Goal: Book appointment/travel/reservation

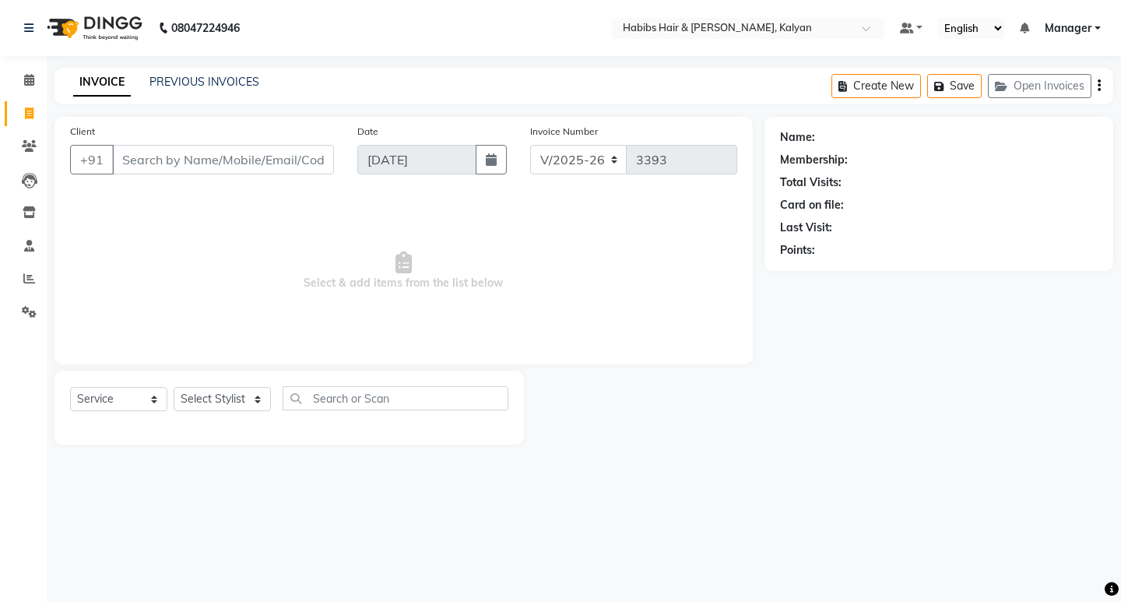
select select "8185"
select select "service"
click at [30, 82] on icon at bounding box center [29, 80] width 10 height 12
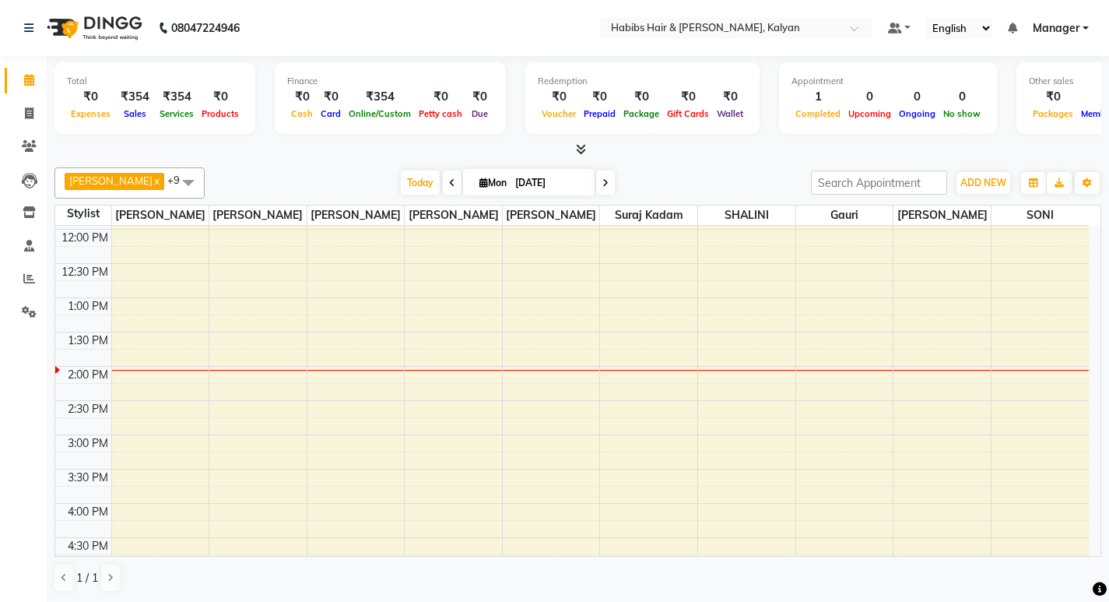
scroll to position [389, 0]
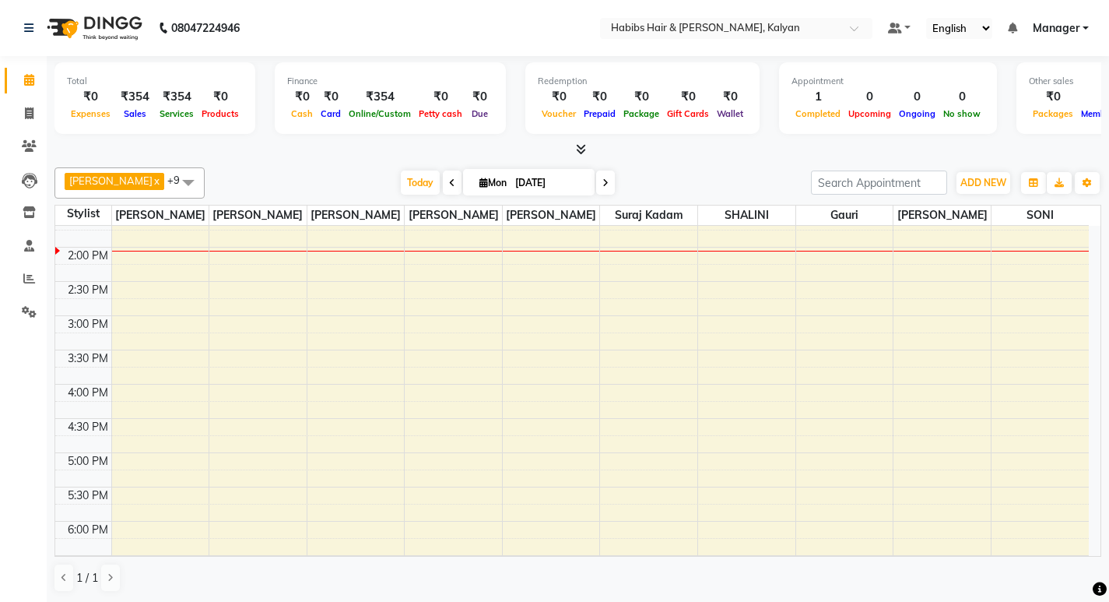
click at [518, 321] on div "8:00 AM 8:30 AM 9:00 AM 9:30 AM 10:00 AM 10:30 AM 11:00 AM 11:30 AM 12:00 PM 12…" at bounding box center [571, 350] width 1033 height 1026
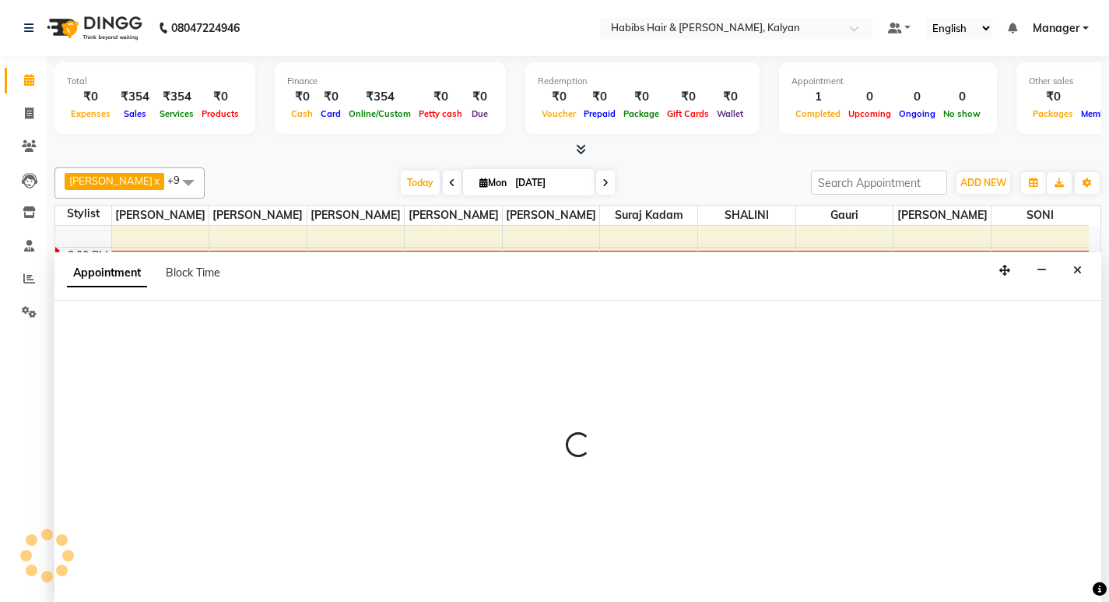
scroll to position [1, 0]
select select "80296"
select select "900"
select select "tentative"
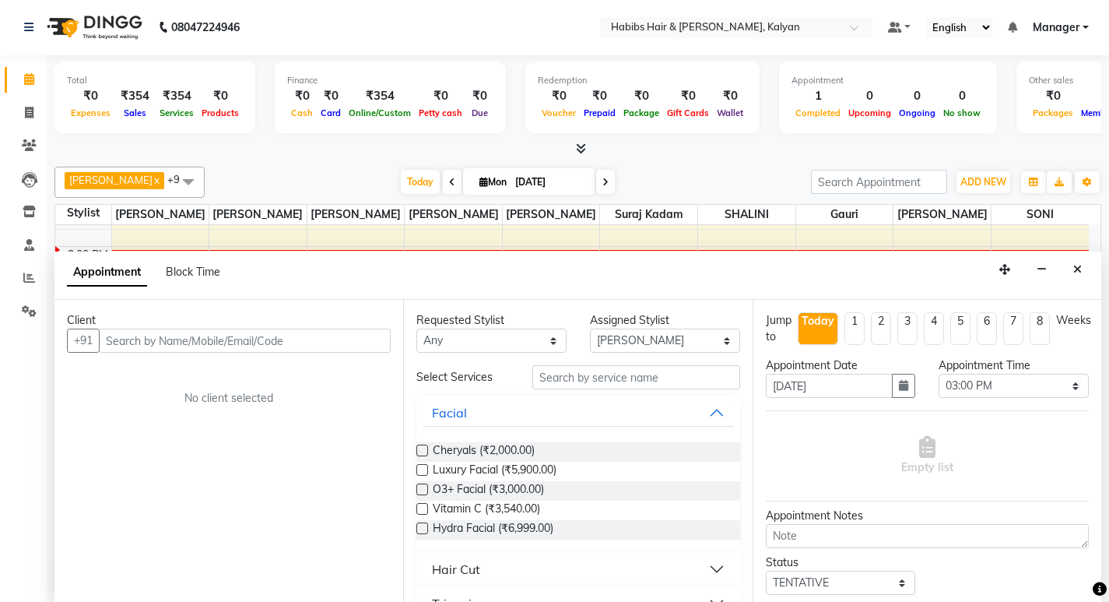
click at [233, 339] on input "text" at bounding box center [245, 340] width 292 height 24
click at [1084, 265] on button "Close" at bounding box center [1077, 270] width 23 height 24
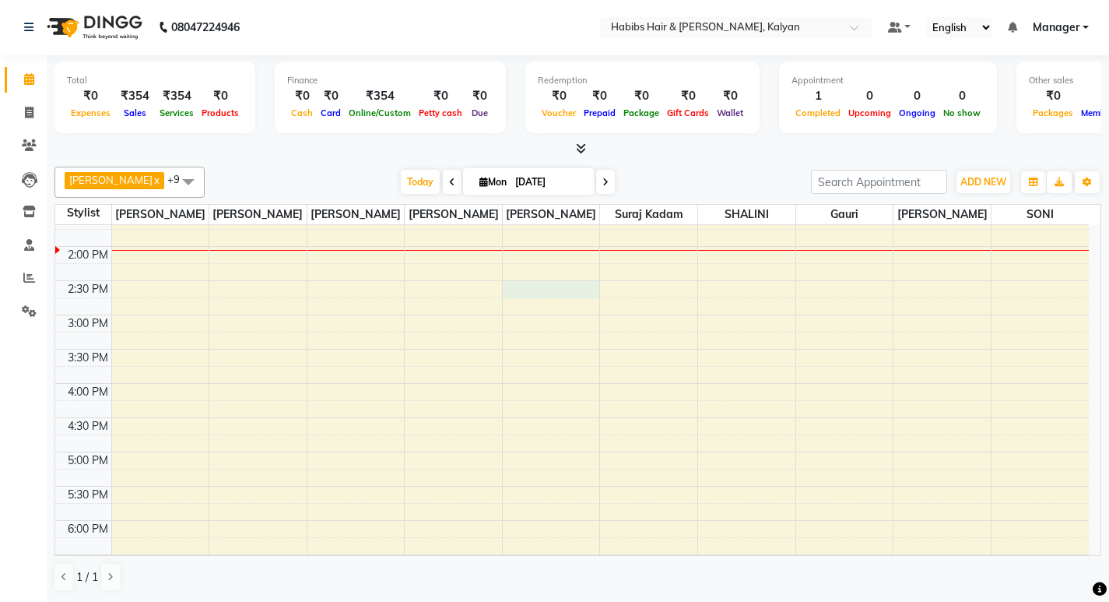
click at [530, 291] on div "8:00 AM 8:30 AM 9:00 AM 9:30 AM 10:00 AM 10:30 AM 11:00 AM 11:30 AM 12:00 PM 12…" at bounding box center [571, 349] width 1033 height 1026
select select "80296"
select select "870"
select select "tentative"
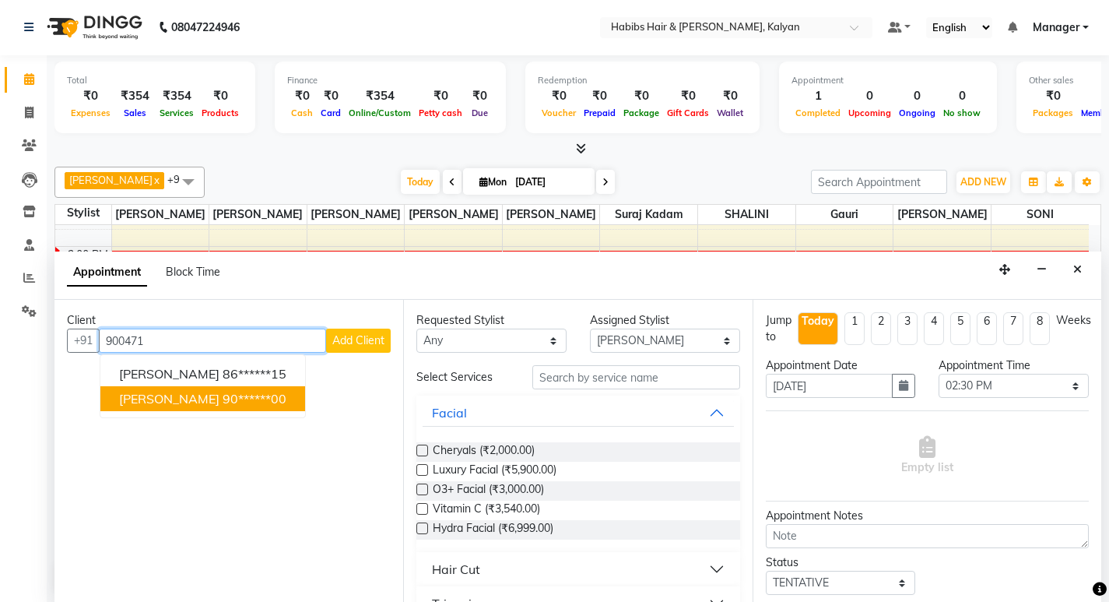
click at [223, 400] on ngb-highlight "90******00" at bounding box center [255, 399] width 64 height 16
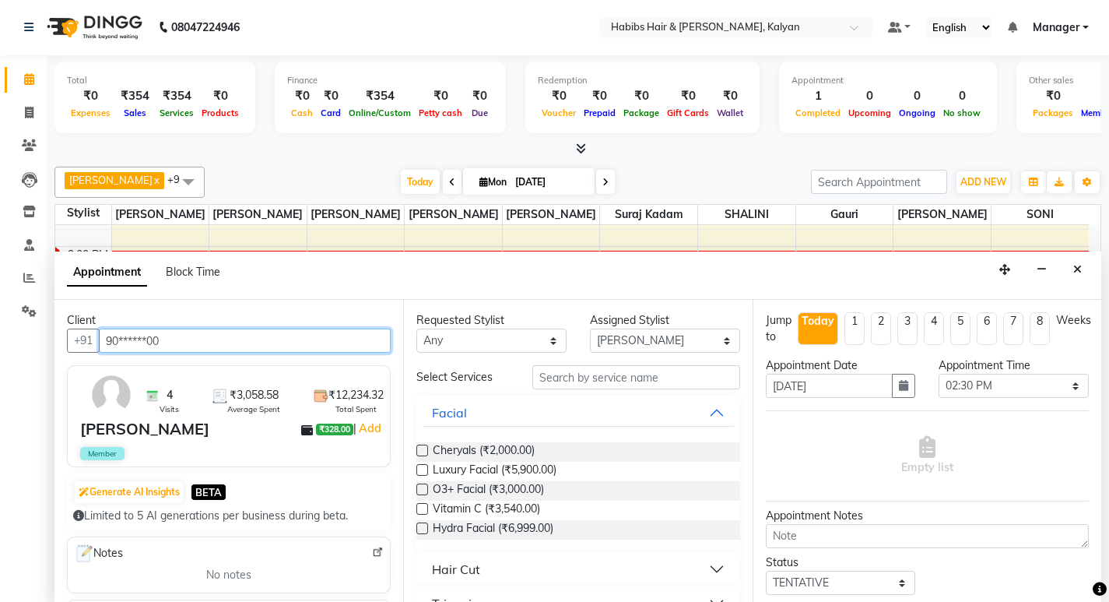
type input "90******00"
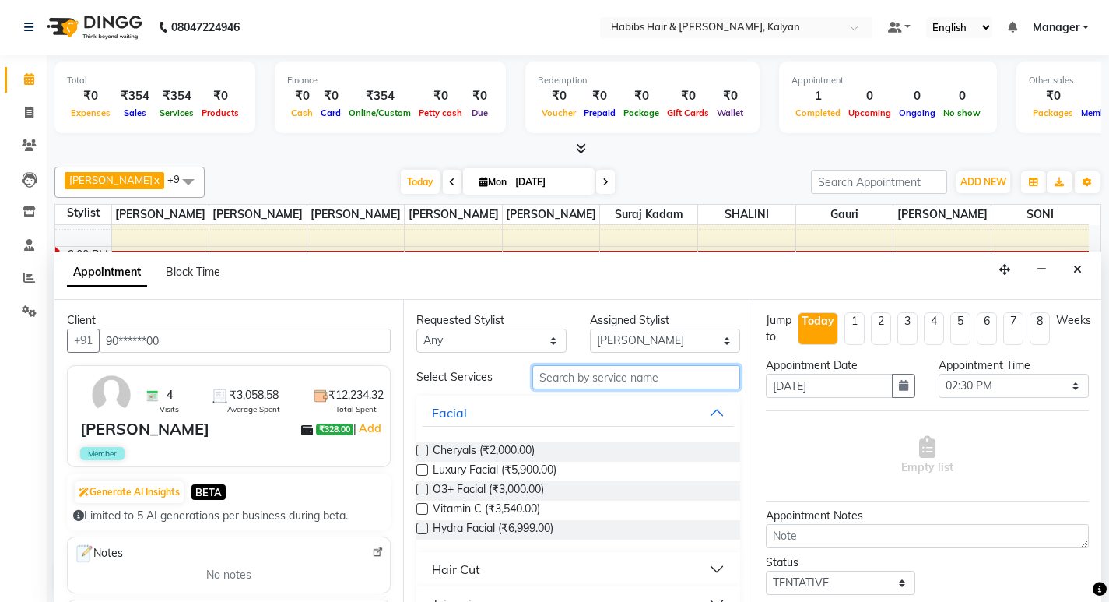
click at [623, 374] on input "text" at bounding box center [636, 377] width 208 height 24
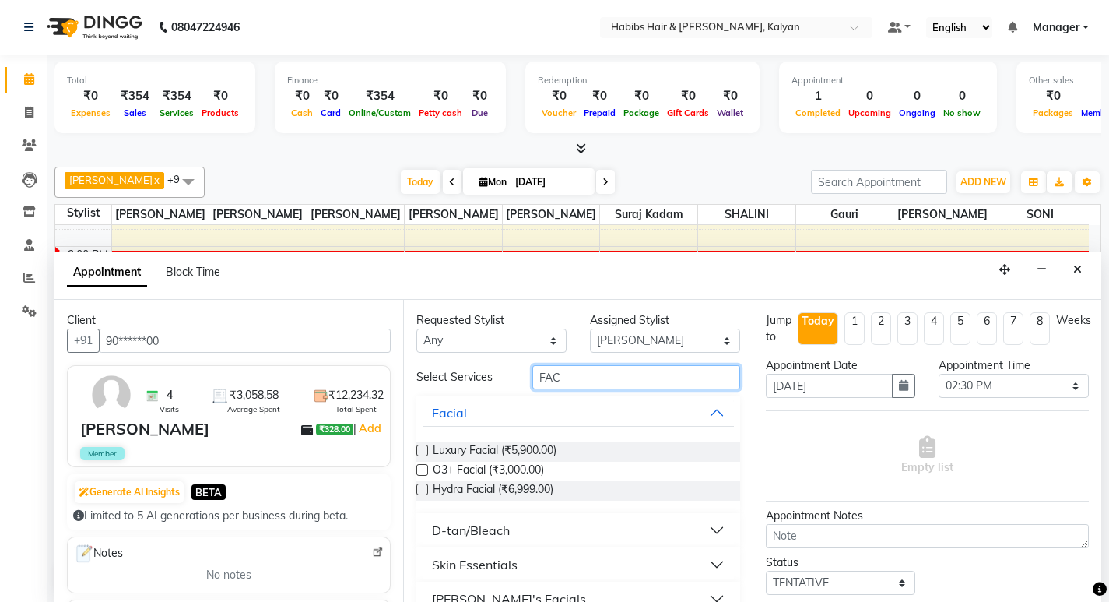
type input "FAC"
click at [420, 444] on div "Luxury Facial (₹5,900.00)" at bounding box center [577, 451] width 323 height 19
click at [423, 453] on label at bounding box center [422, 450] width 12 height 12
click at [423, 453] on input "checkbox" at bounding box center [421, 452] width 10 height 10
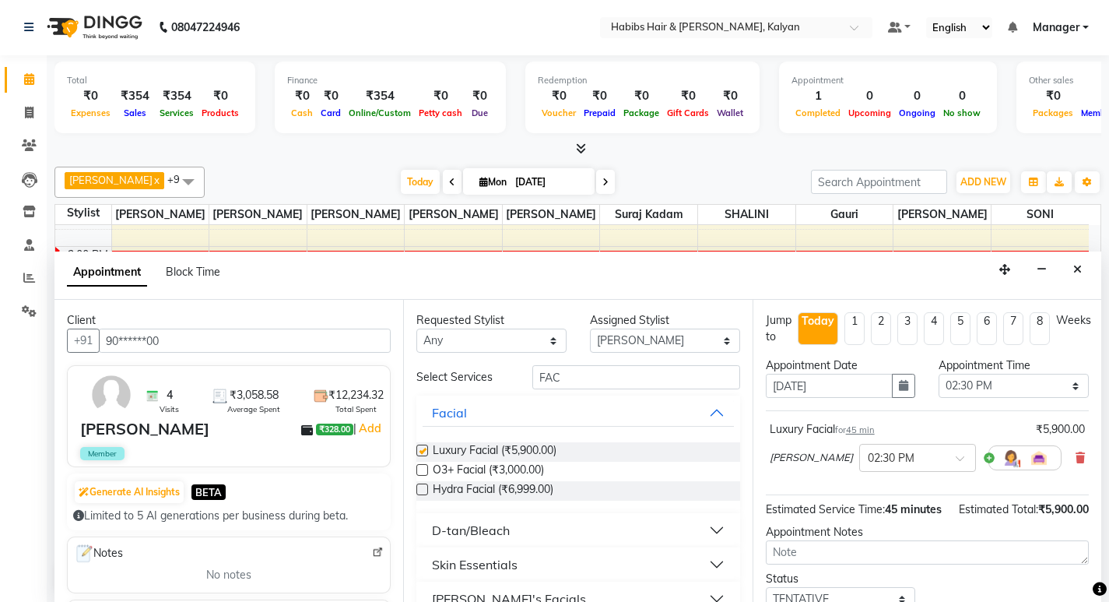
checkbox input "false"
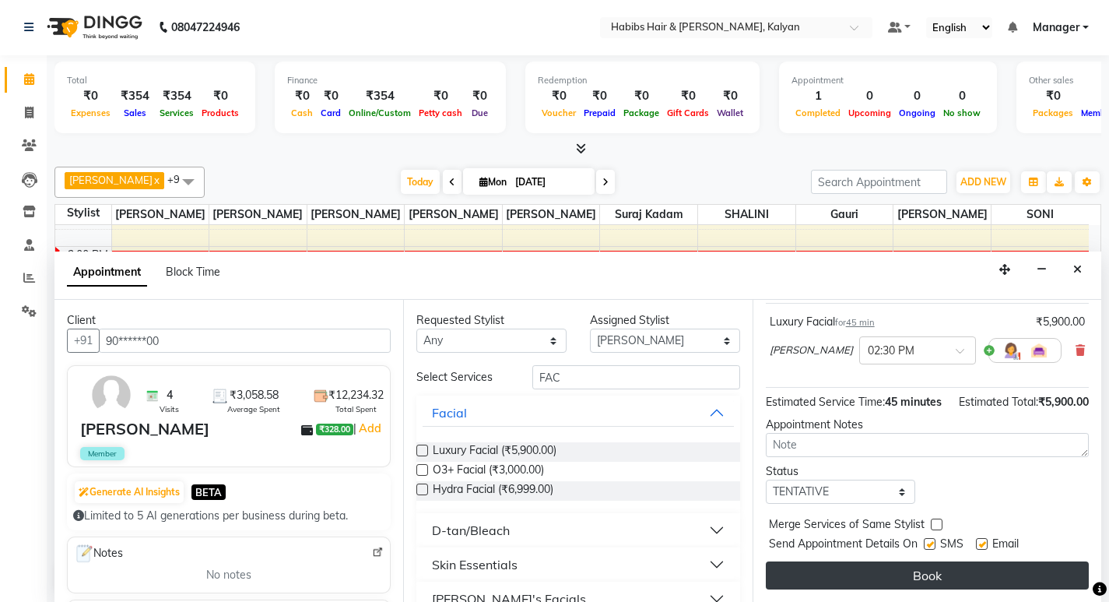
click at [935, 563] on button "Book" at bounding box center [927, 575] width 323 height 28
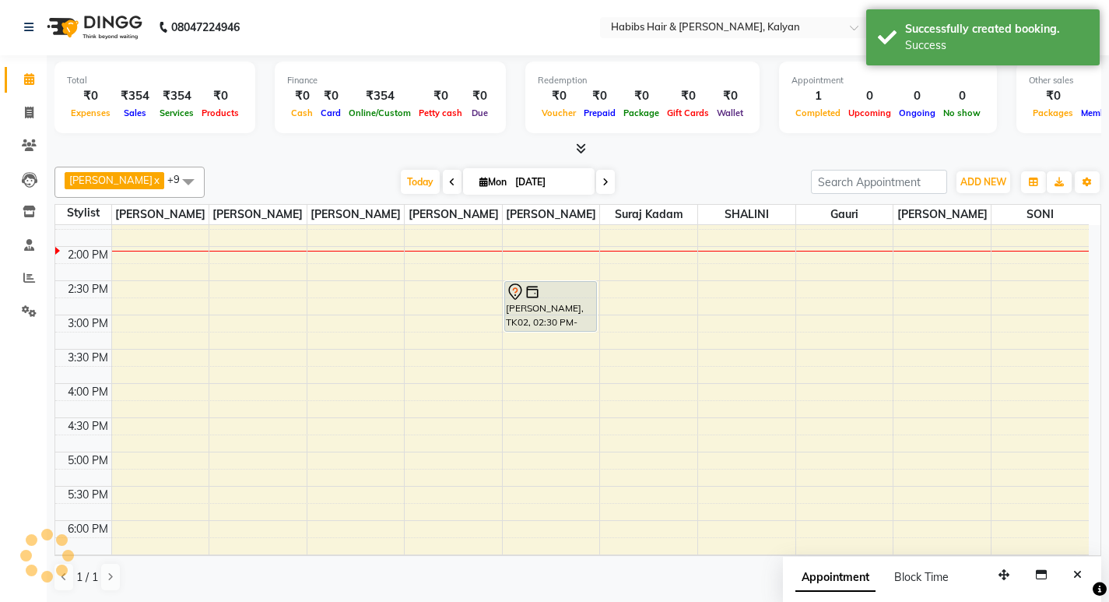
scroll to position [0, 0]
click at [36, 113] on span at bounding box center [29, 114] width 27 height 18
select select "8185"
select select "service"
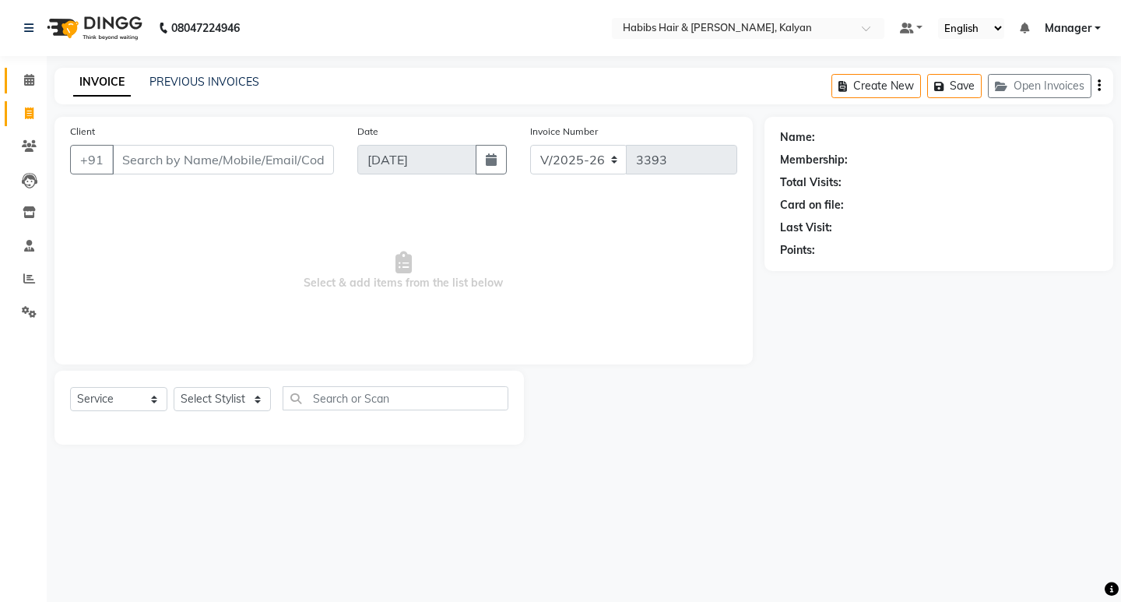
click at [25, 70] on link "Calendar" at bounding box center [23, 81] width 37 height 26
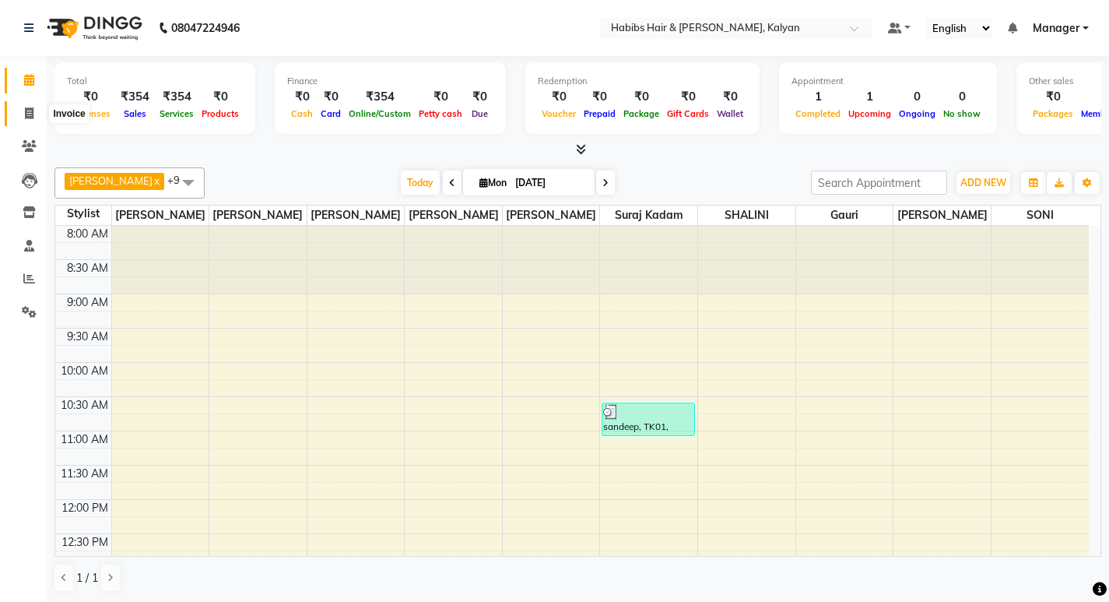
click at [28, 115] on icon at bounding box center [29, 113] width 9 height 12
select select "service"
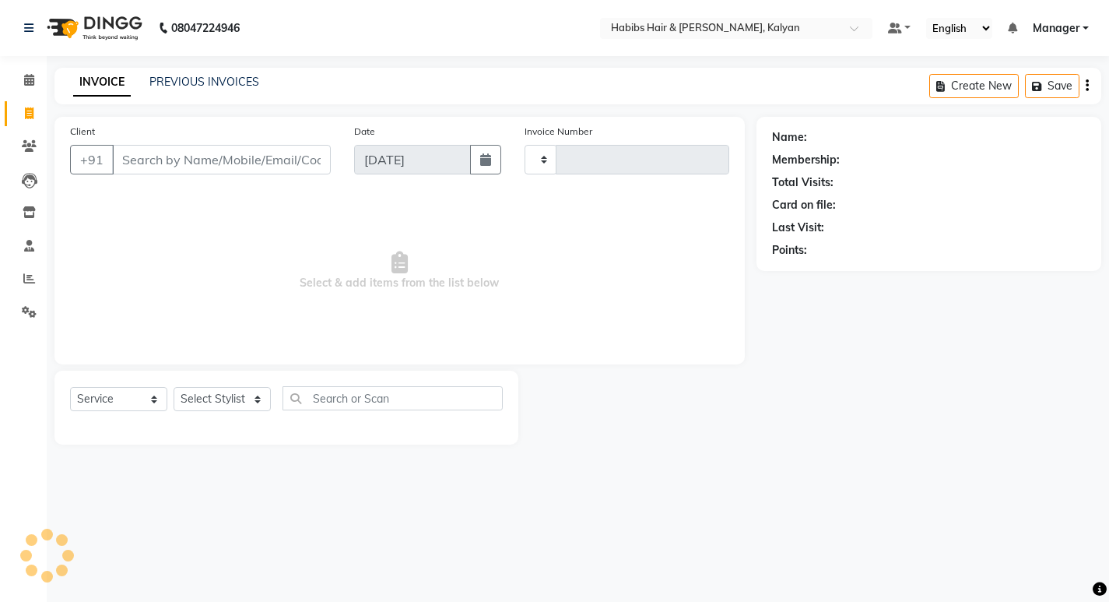
type input "3393"
select select "8185"
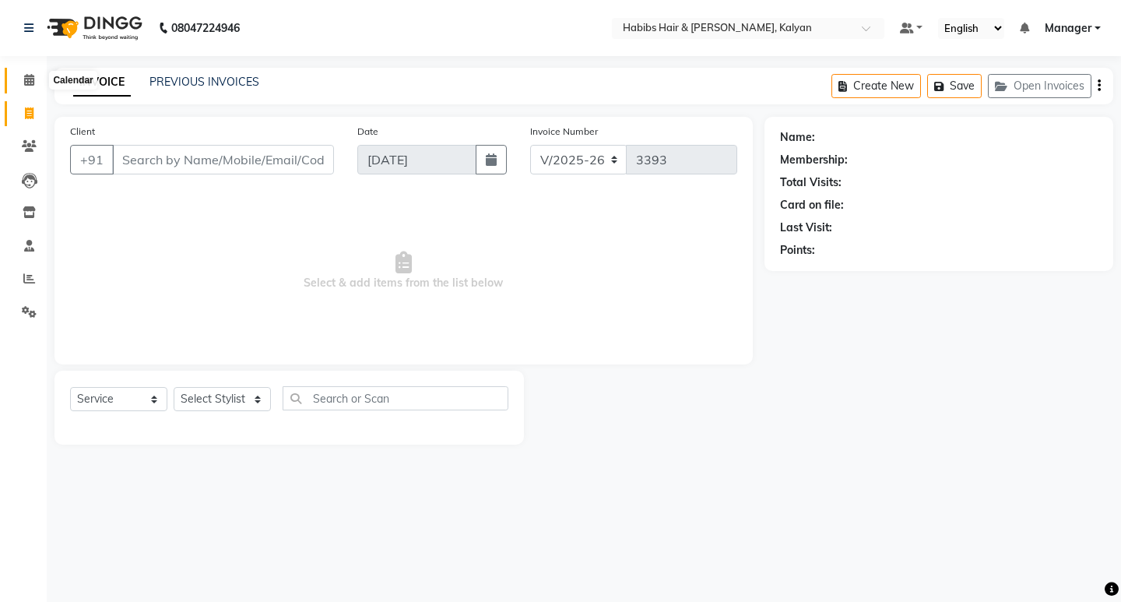
click at [31, 79] on icon at bounding box center [29, 80] width 10 height 12
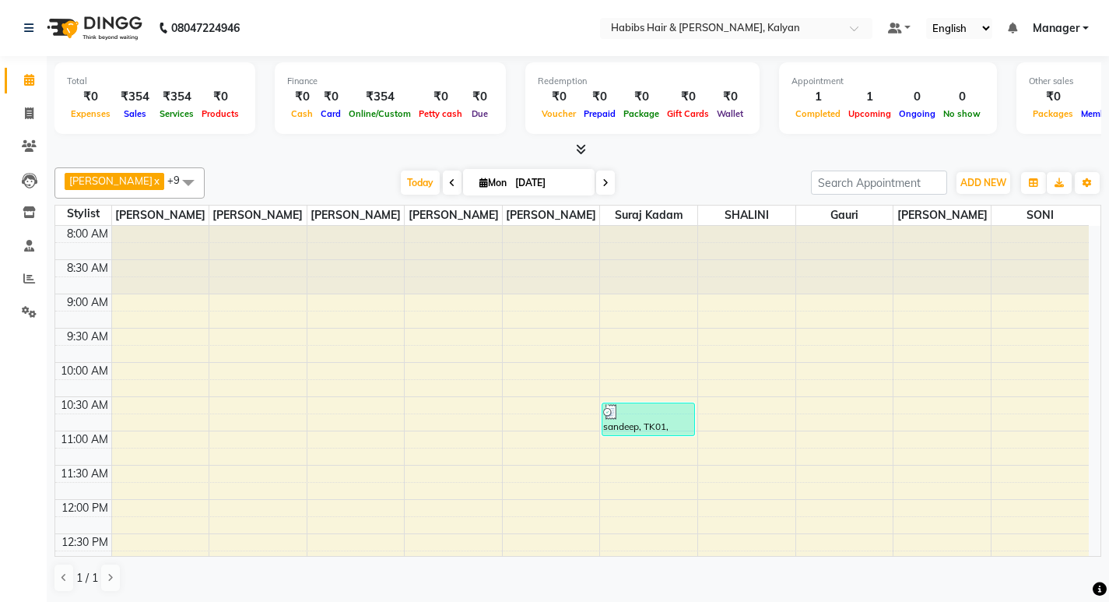
click at [1078, 30] on span "Manager" at bounding box center [1056, 28] width 47 height 16
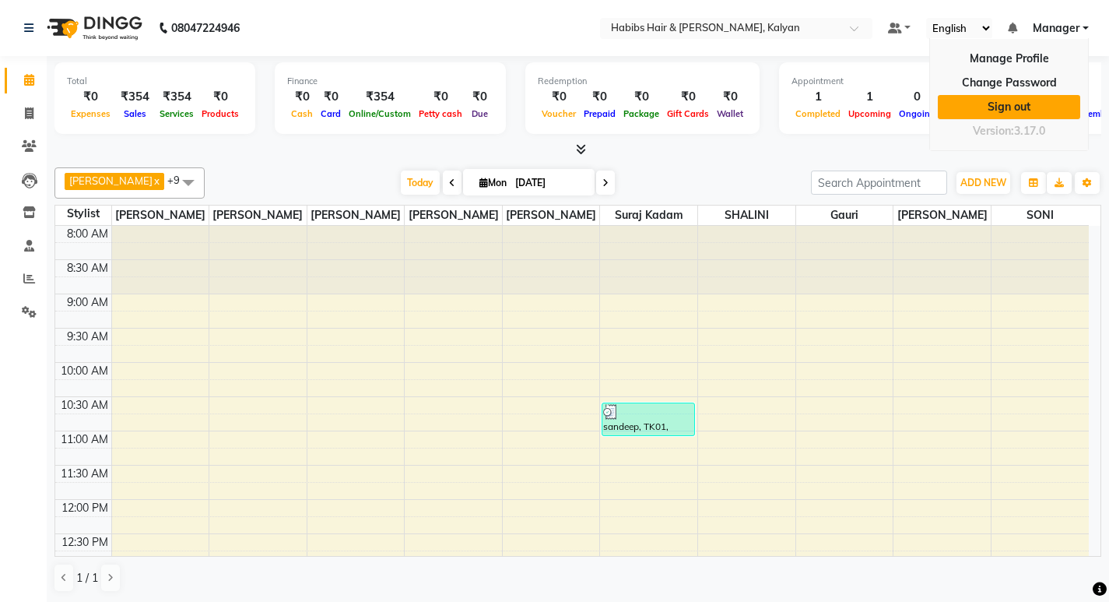
click at [1032, 102] on link "Sign out" at bounding box center [1009, 107] width 142 height 24
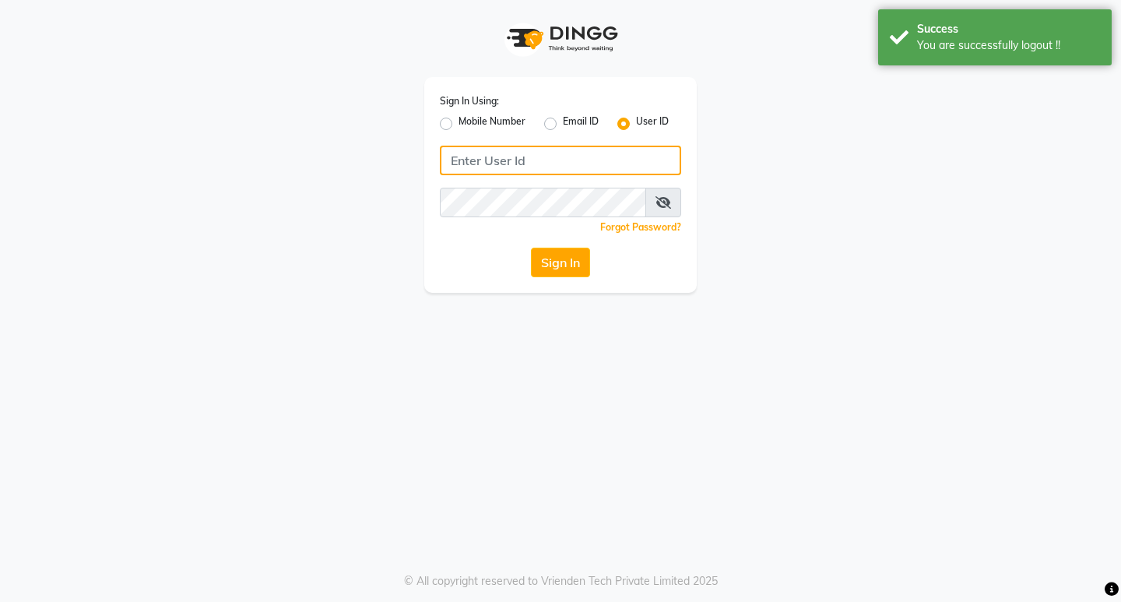
type input "9930166066"
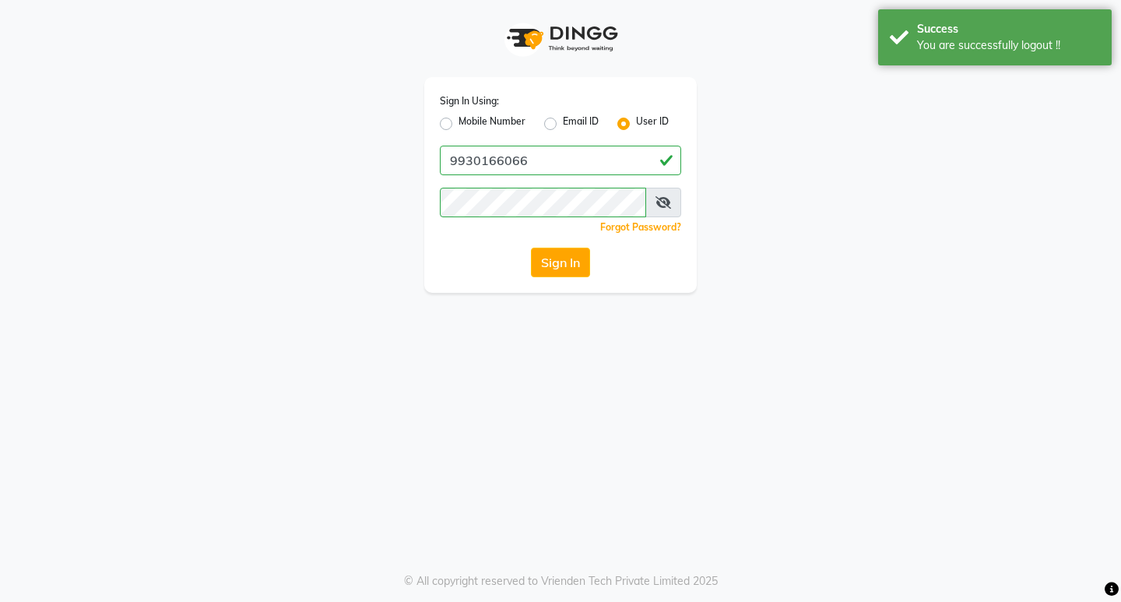
click at [458, 121] on label "Mobile Number" at bounding box center [491, 123] width 67 height 19
click at [458, 121] on input "Mobile Number" at bounding box center [463, 119] width 10 height 10
radio input "true"
radio input "false"
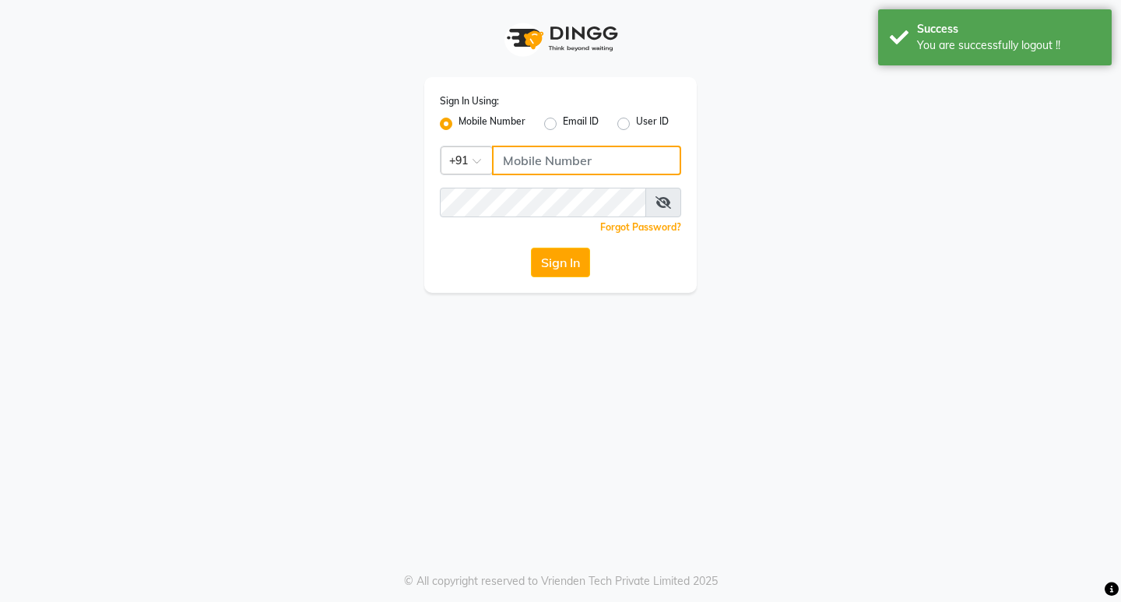
click at [539, 161] on input "Username" at bounding box center [586, 161] width 189 height 30
type input "8975867006"
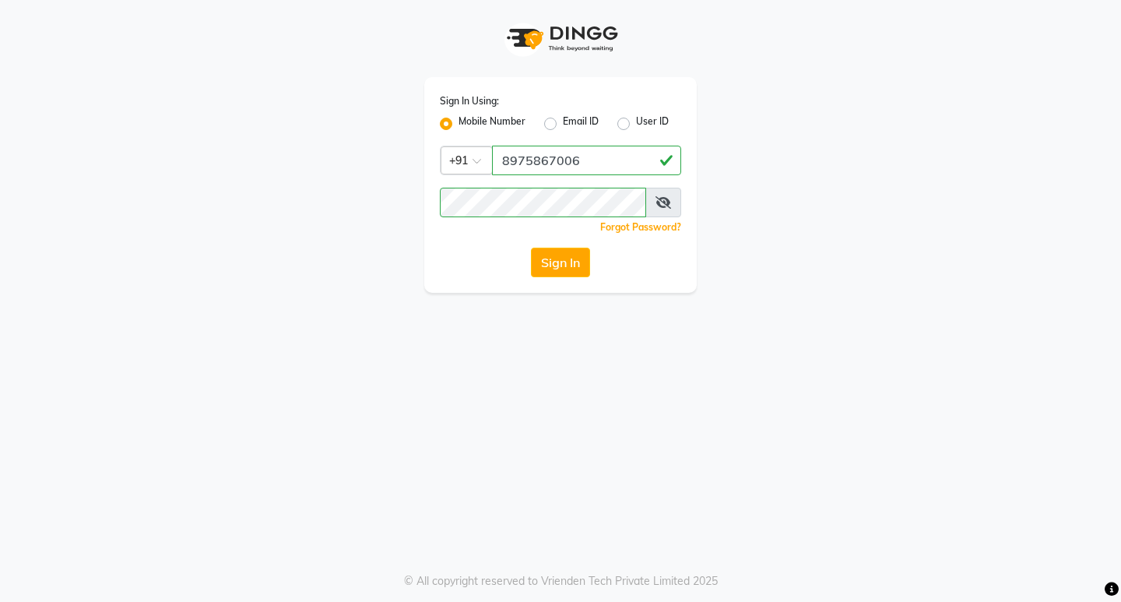
drag, startPoint x: 474, startPoint y: 360, endPoint x: 505, endPoint y: 339, distance: 37.1
click at [474, 360] on div "Sign In Using: Mobile Number Email ID User ID Country Code × [PHONE_NUMBER] Rem…" at bounding box center [560, 301] width 1121 height 602
click at [568, 265] on button "Sign In" at bounding box center [560, 262] width 59 height 30
